Goal: Information Seeking & Learning: Learn about a topic

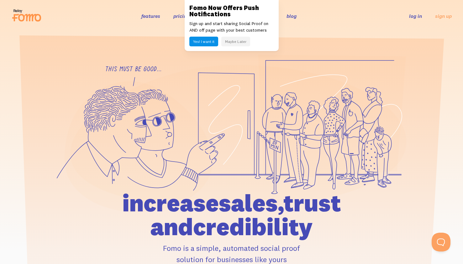
click at [176, 19] on li "pricing" at bounding box center [181, 15] width 16 height 7
click at [178, 15] on link "pricing" at bounding box center [181, 16] width 16 height 6
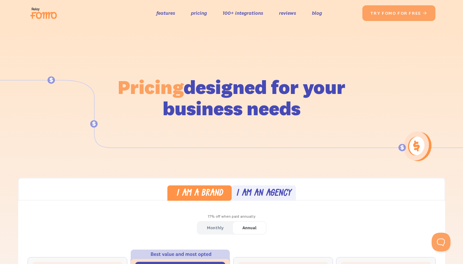
click at [244, 190] on div "I am an agency" at bounding box center [263, 193] width 55 height 9
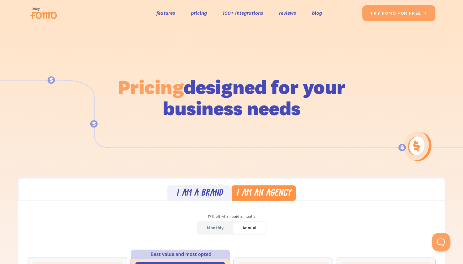
click at [213, 190] on div "I am a brand" at bounding box center [199, 193] width 47 height 9
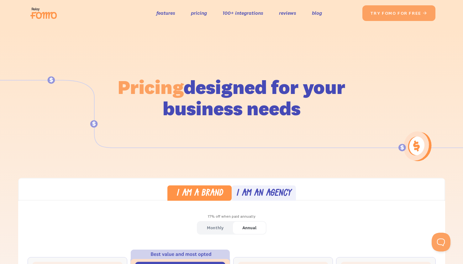
click at [45, 13] on img at bounding box center [45, 13] width 35 height 20
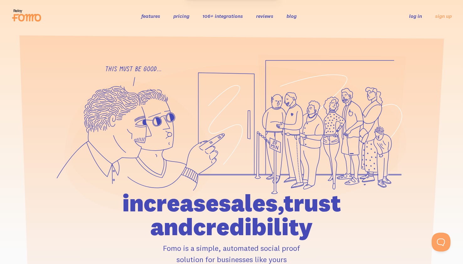
click at [270, 18] on link "reviews" at bounding box center [264, 16] width 17 height 6
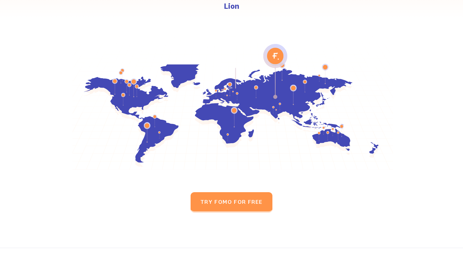
scroll to position [2987, 0]
